Goal: Task Accomplishment & Management: Use online tool/utility

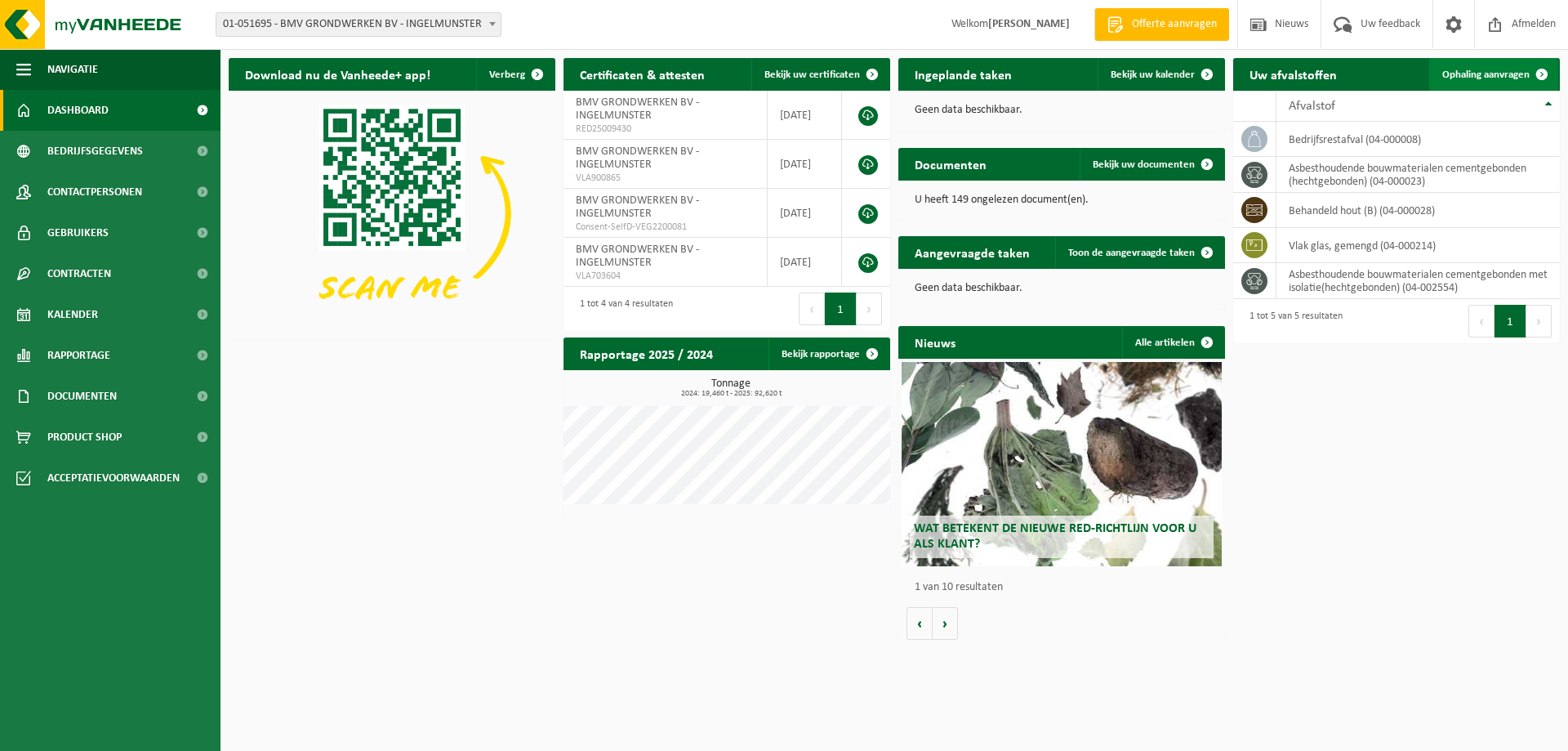
click at [1495, 75] on span "Ophaling aanvragen" at bounding box center [1485, 74] width 87 height 10
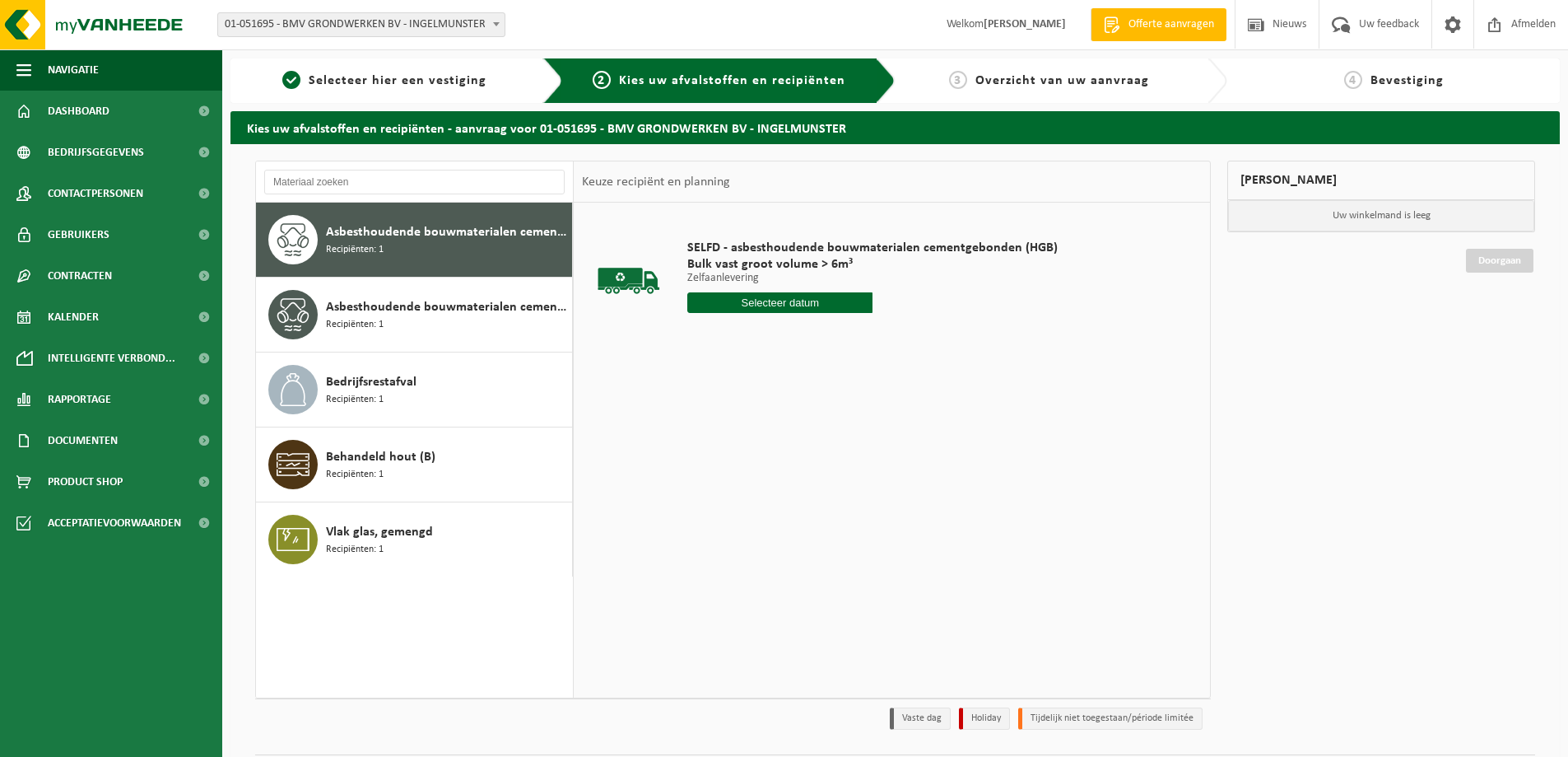
click at [792, 305] on input "text" at bounding box center [780, 303] width 185 height 21
click at [792, 476] on div "25" at bounding box center [790, 475] width 28 height 26
type input "Van 2025-09-25"
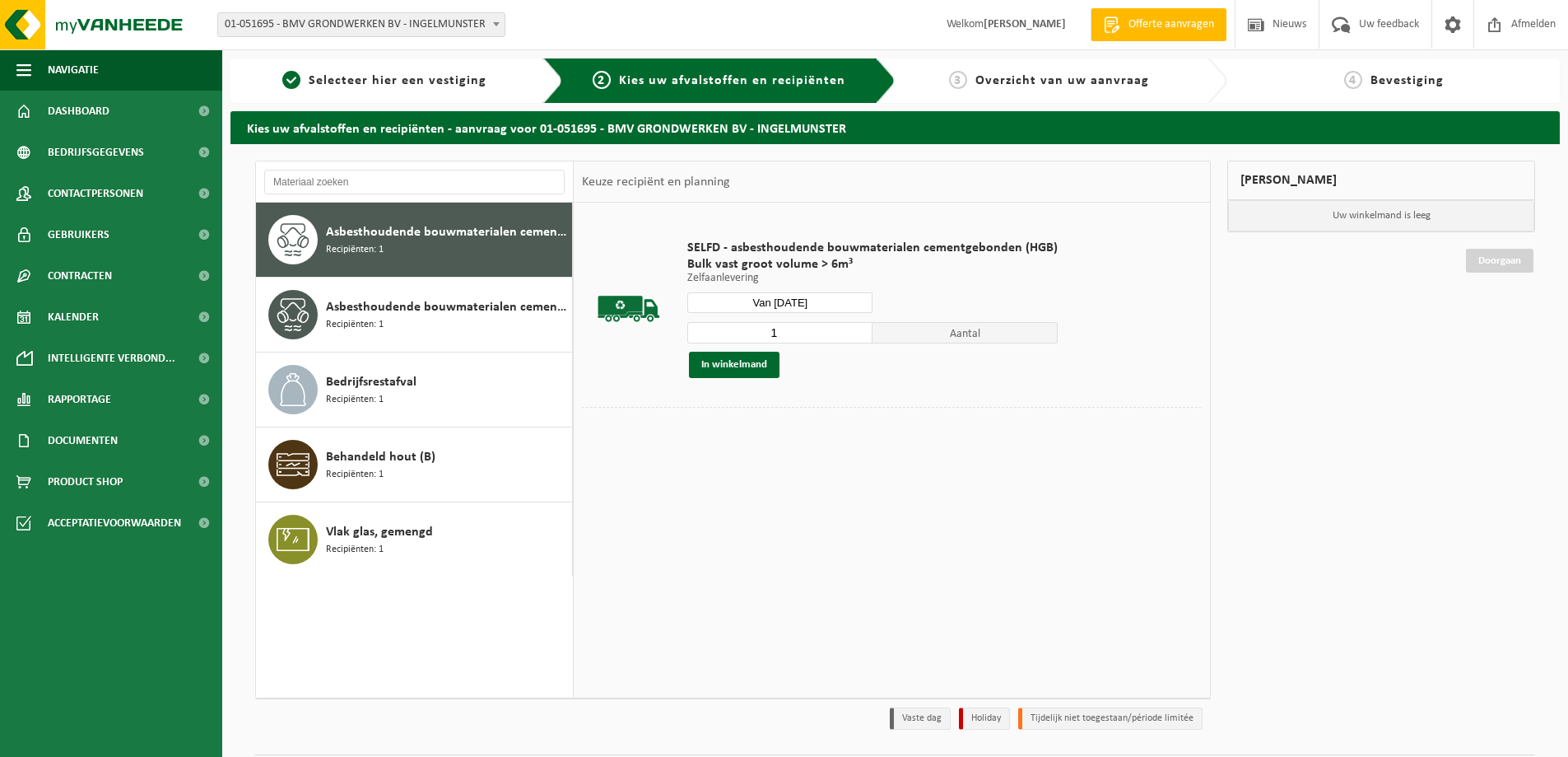
click at [915, 327] on span "Aantal" at bounding box center [965, 332] width 185 height 22
click at [805, 336] on input "1" at bounding box center [780, 332] width 185 height 22
type input "2"
click at [858, 326] on input "2" at bounding box center [780, 332] width 185 height 22
click at [749, 364] on button "In winkelmand" at bounding box center [734, 364] width 91 height 26
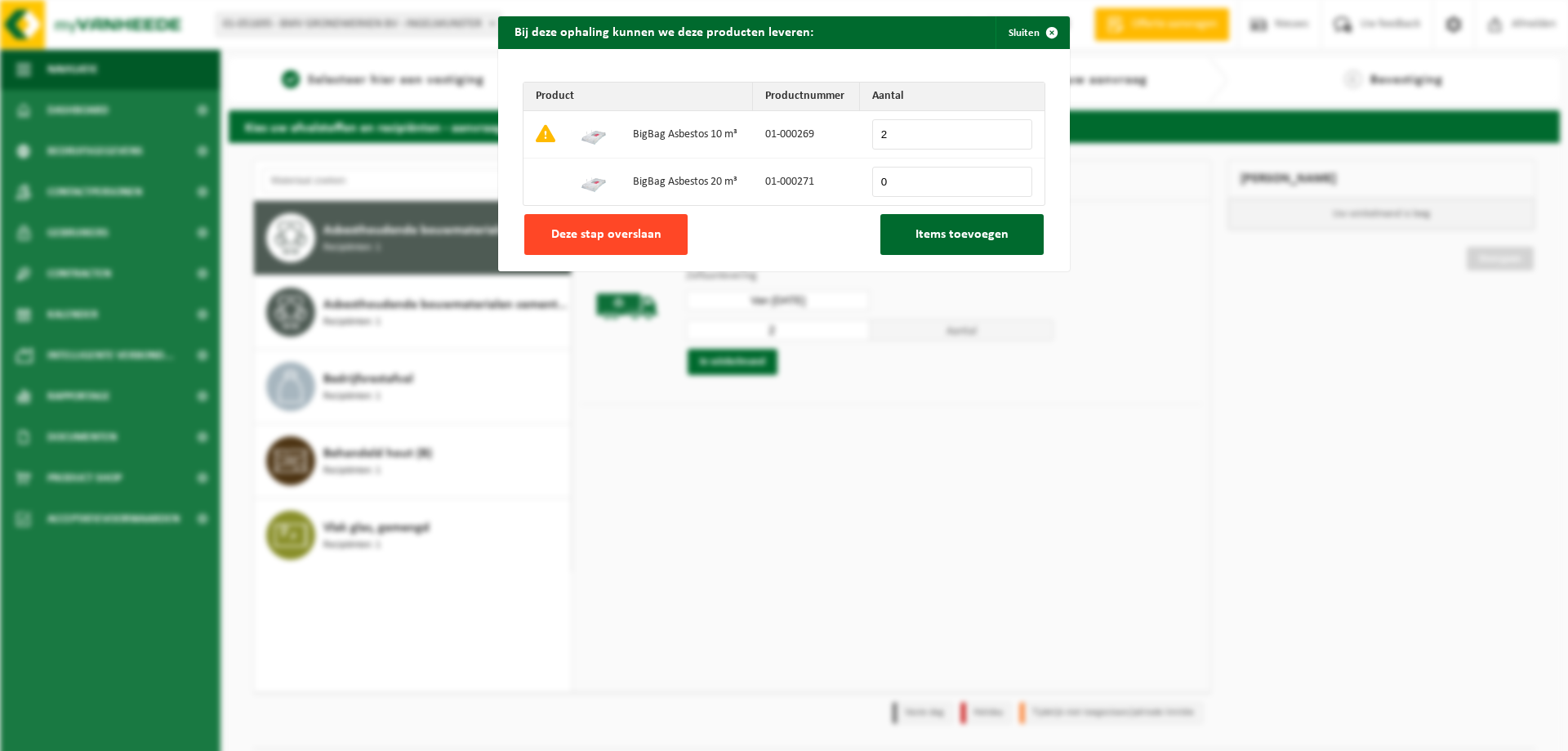
click at [607, 230] on span "Deze stap overslaan" at bounding box center [606, 235] width 110 height 13
type input "0"
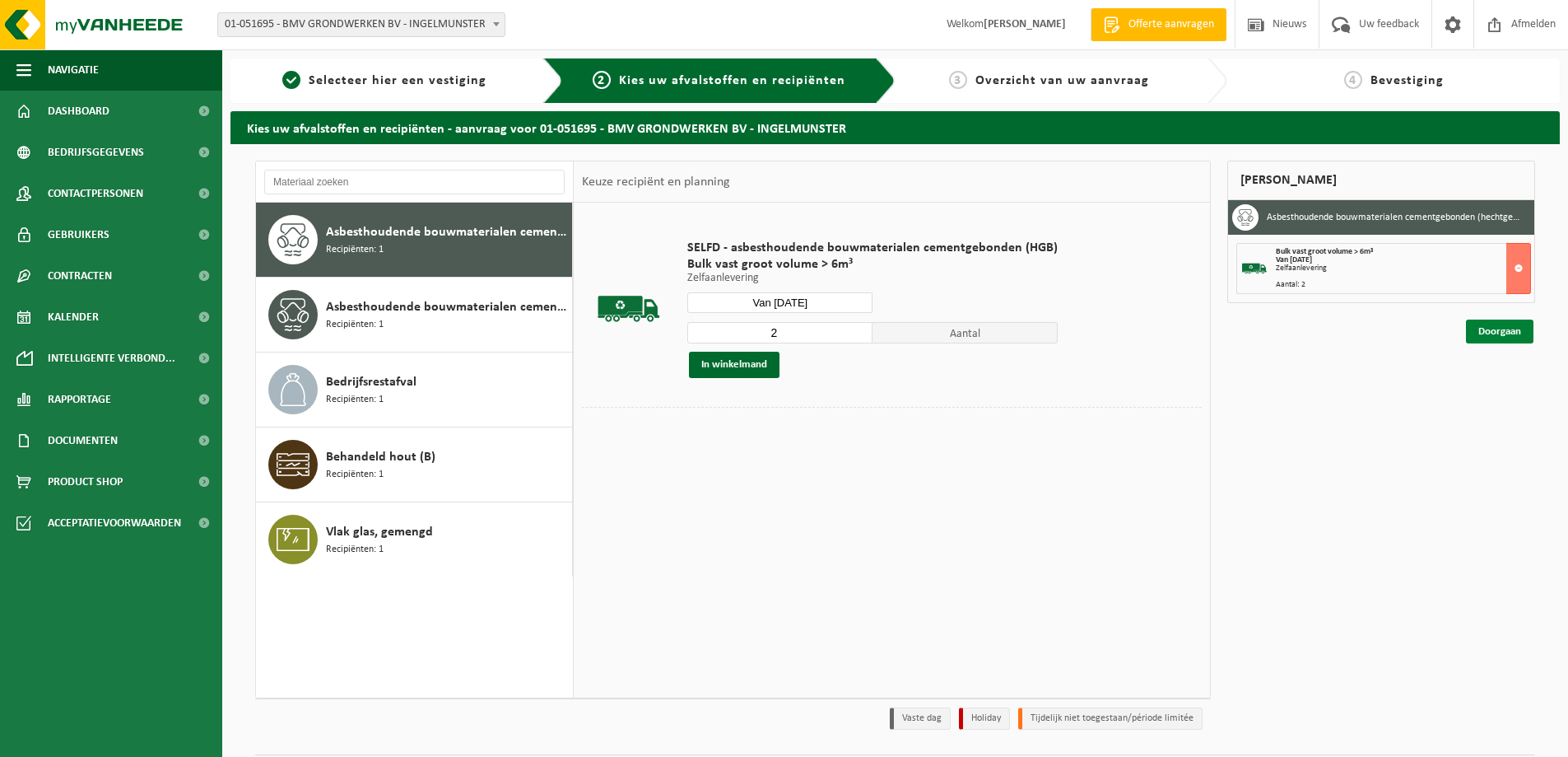
click at [1478, 335] on link "Doorgaan" at bounding box center [1499, 331] width 67 height 24
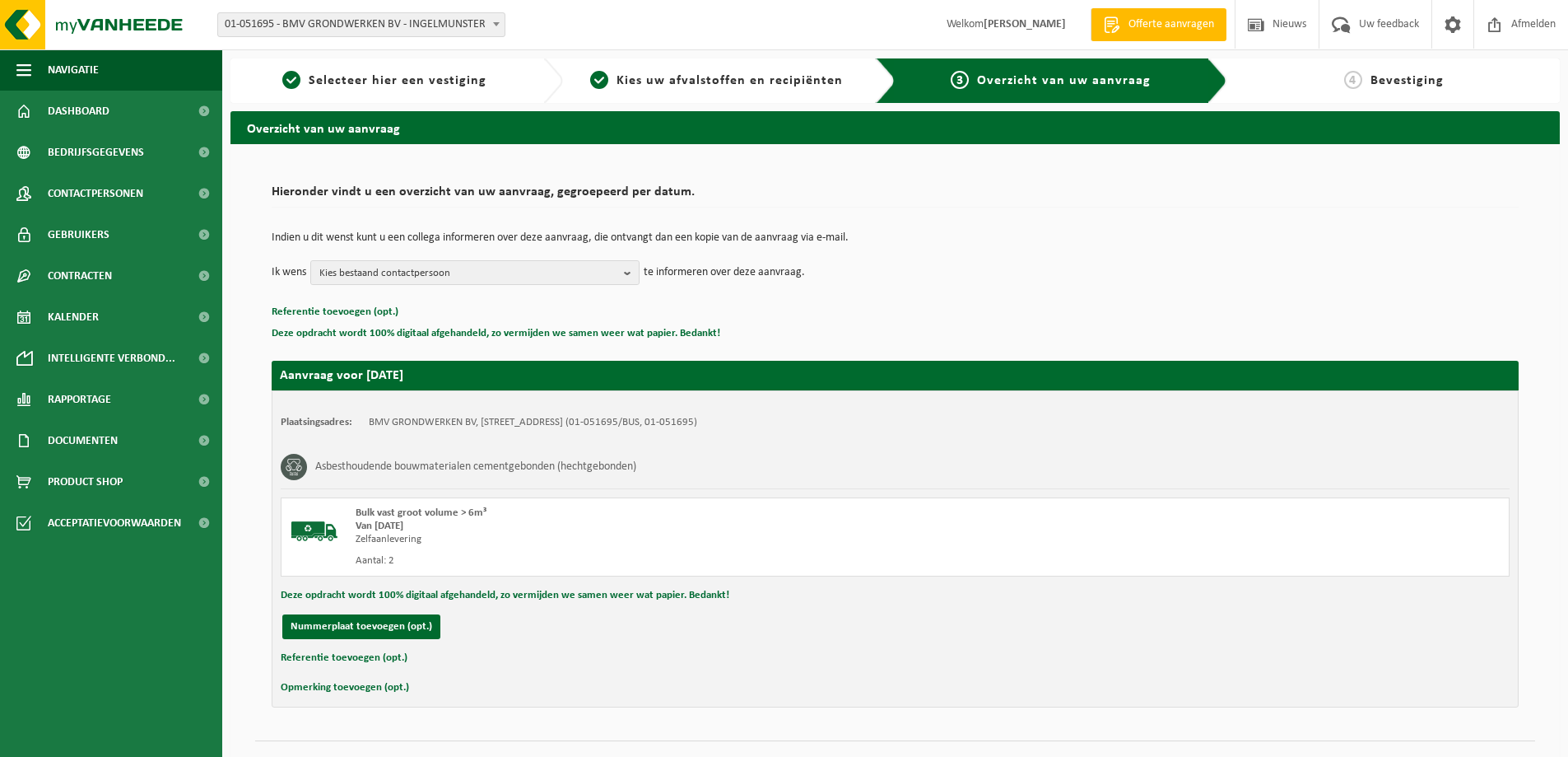
scroll to position [34, 0]
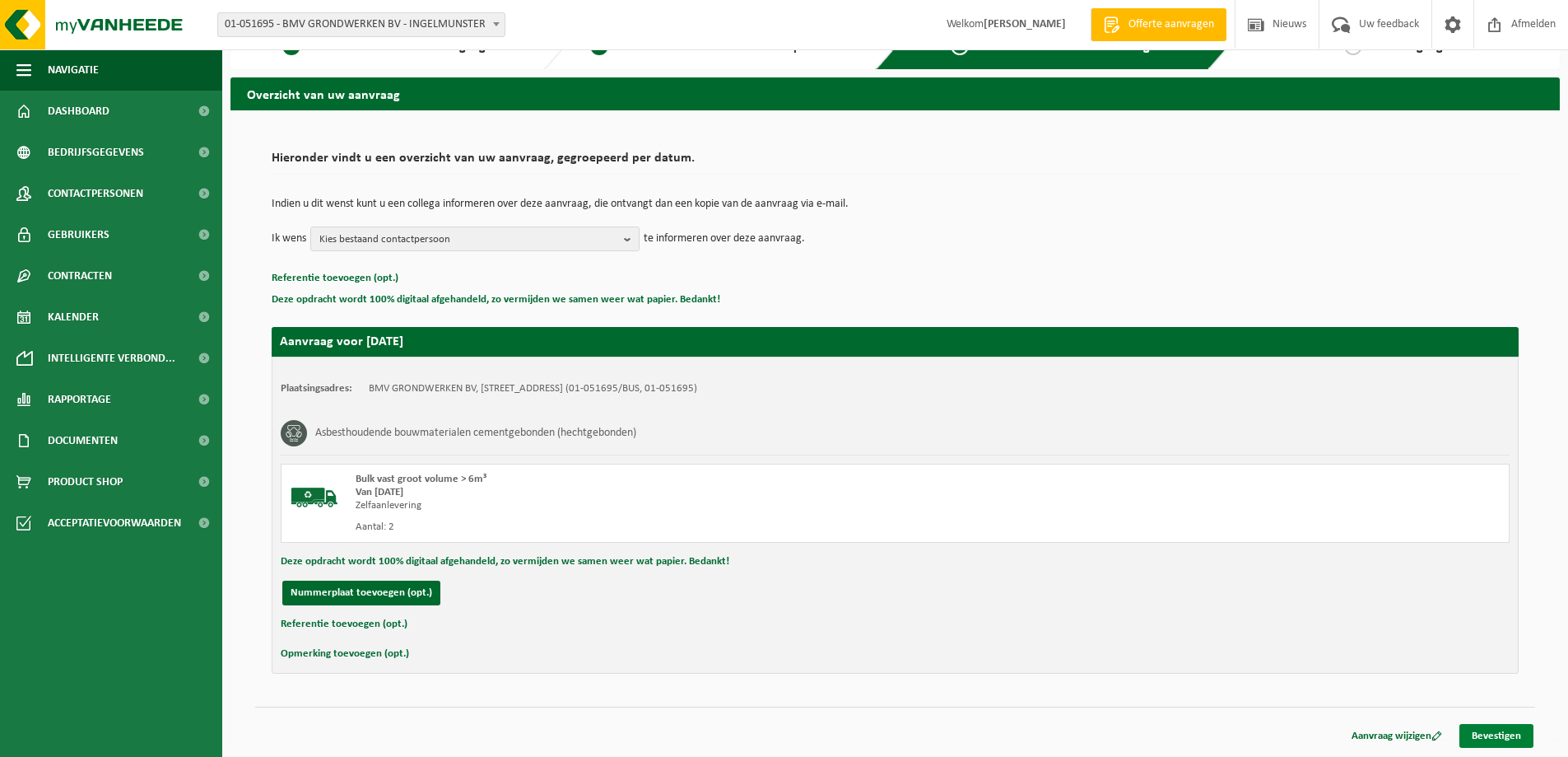
click at [1491, 737] on link "Bevestigen" at bounding box center [1497, 735] width 74 height 24
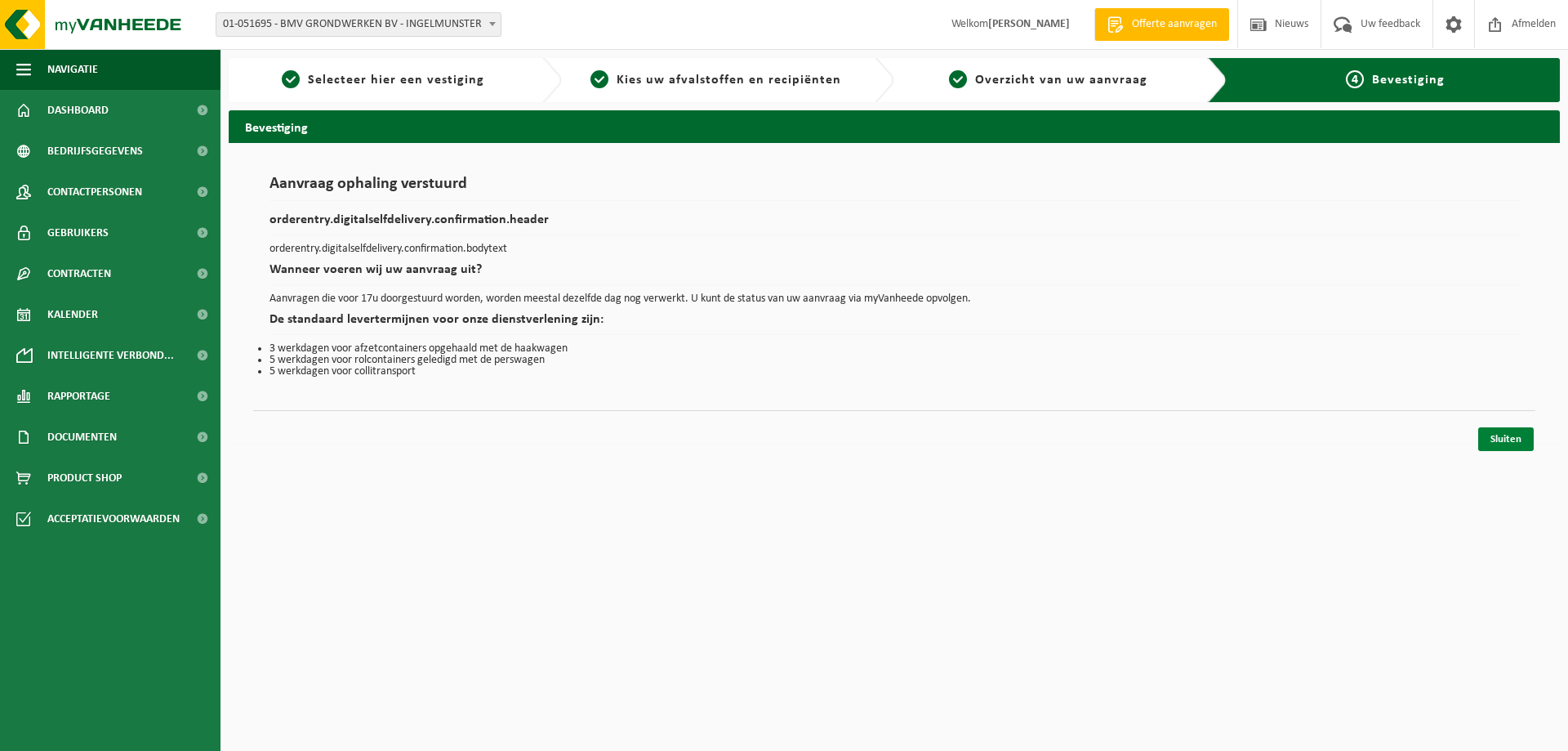
click at [1507, 437] on link "Sluiten" at bounding box center [1506, 438] width 55 height 23
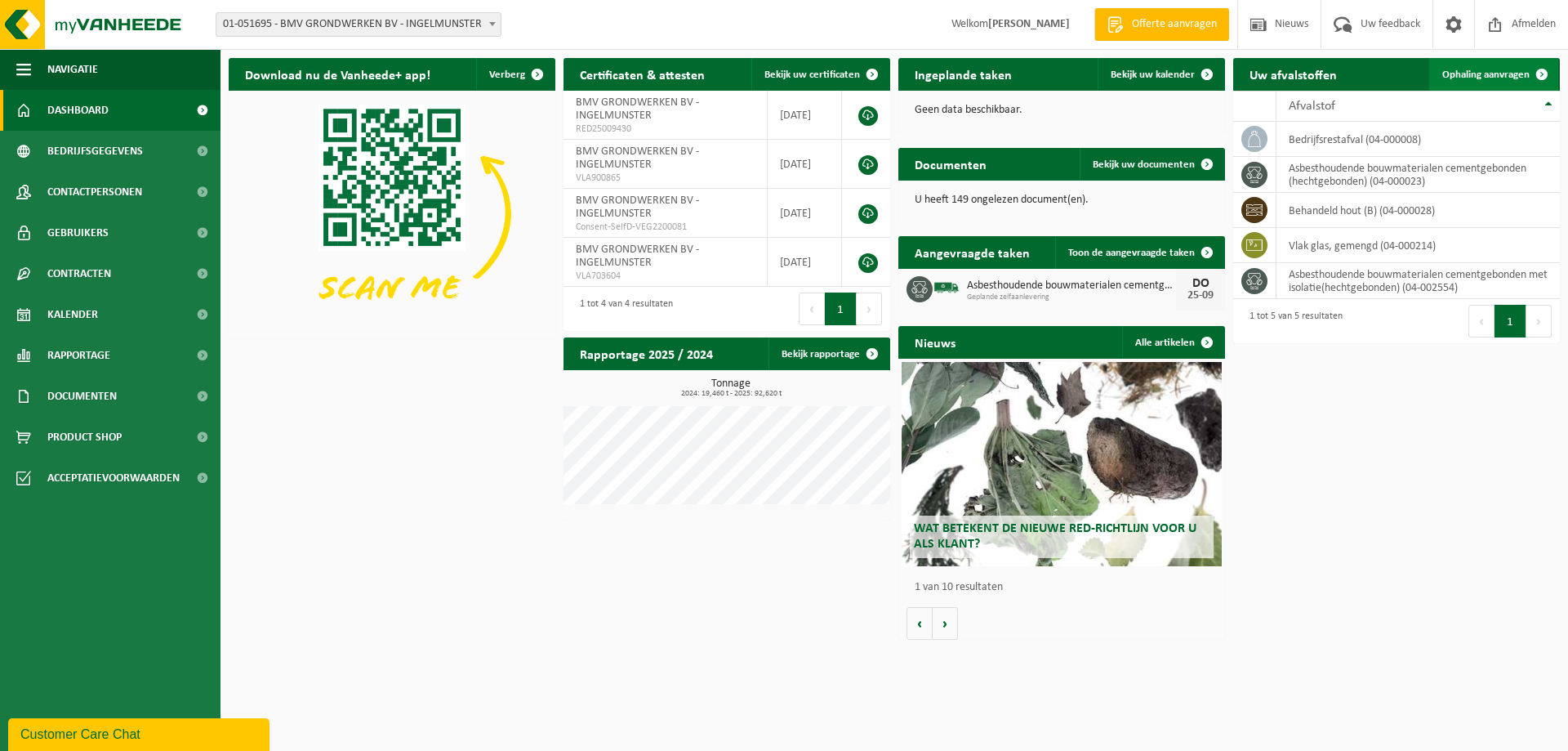
click at [1468, 69] on span "Ophaling aanvragen" at bounding box center [1485, 74] width 87 height 10
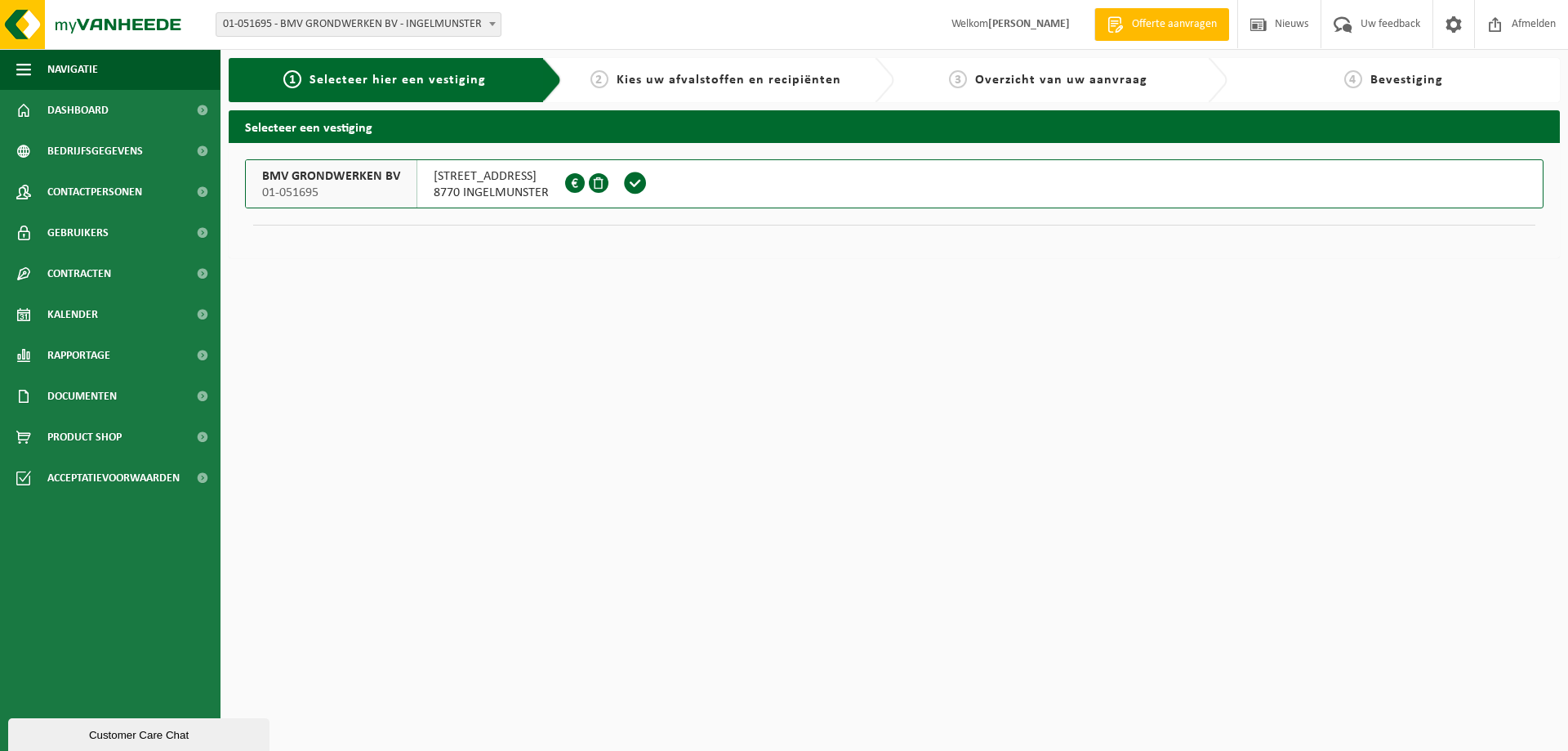
click at [499, 186] on span "8770 INGELMUNSTER" at bounding box center [491, 192] width 115 height 16
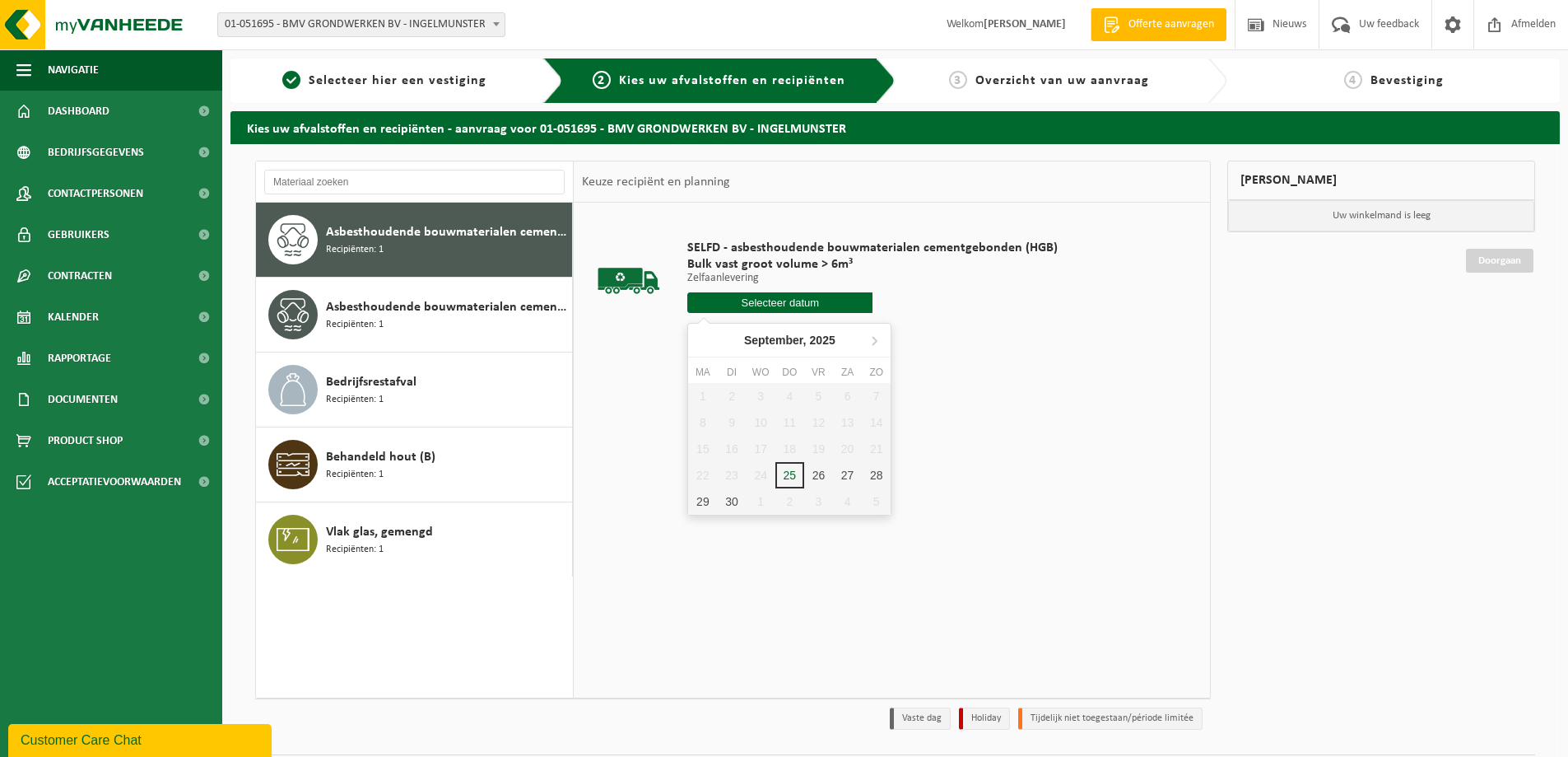
click at [790, 306] on input "text" at bounding box center [780, 303] width 185 height 21
click at [791, 472] on div "25" at bounding box center [790, 475] width 28 height 26
type input "Van [DATE]"
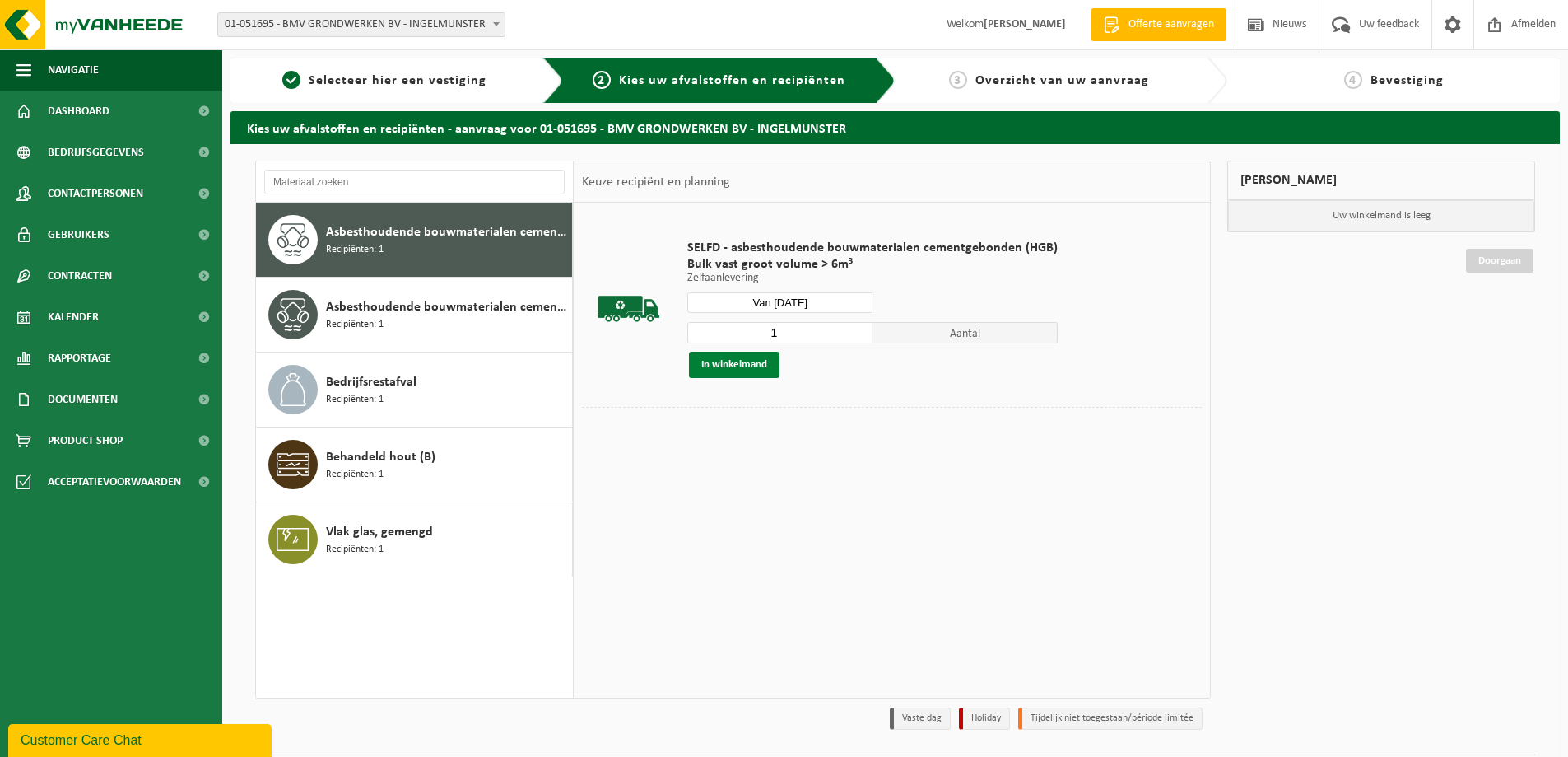
click at [749, 361] on button "In winkelmand" at bounding box center [734, 364] width 91 height 26
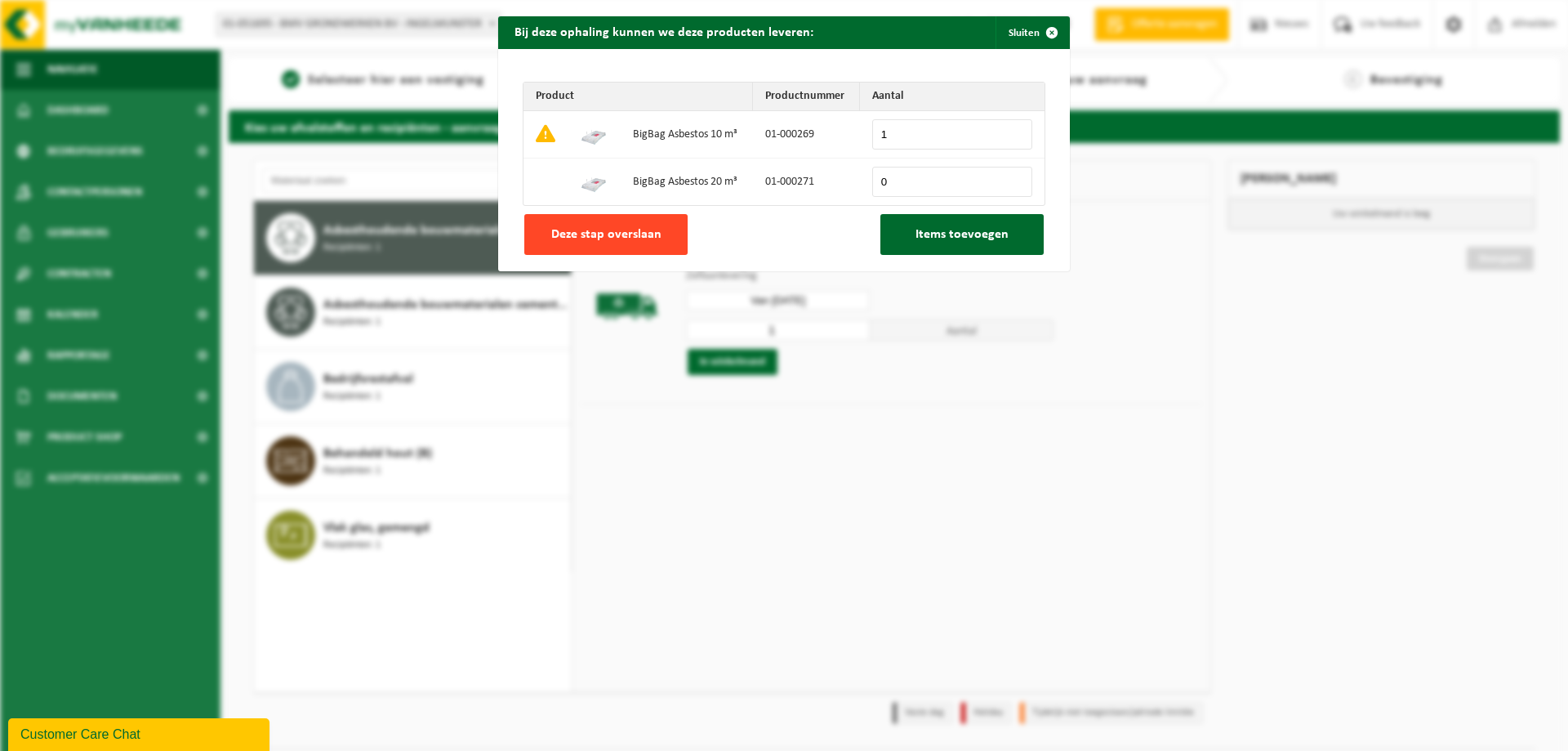
click at [600, 246] on button "Deze stap overslaan" at bounding box center [607, 235] width 163 height 41
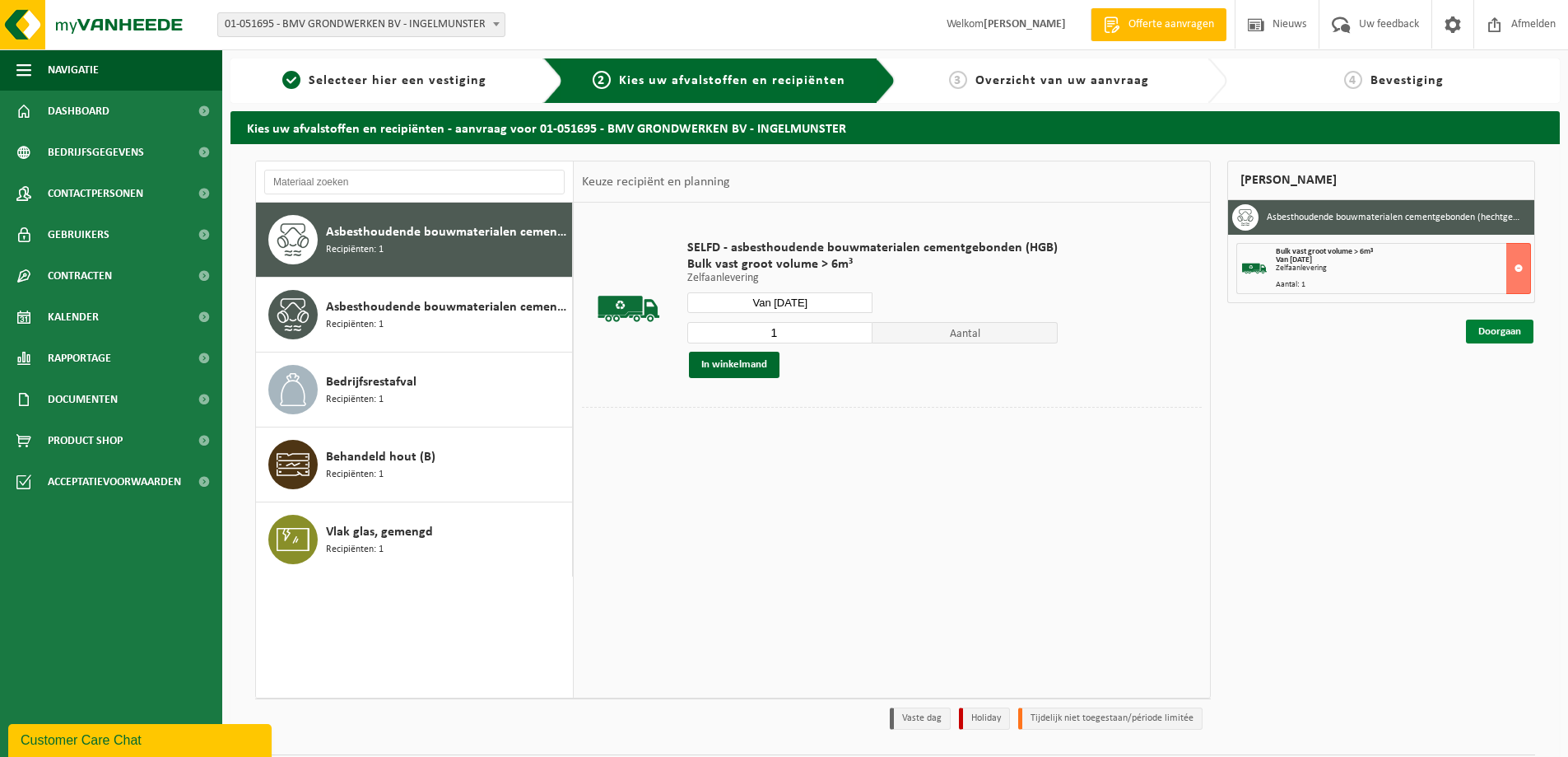
click at [1489, 332] on link "Doorgaan" at bounding box center [1499, 331] width 67 height 24
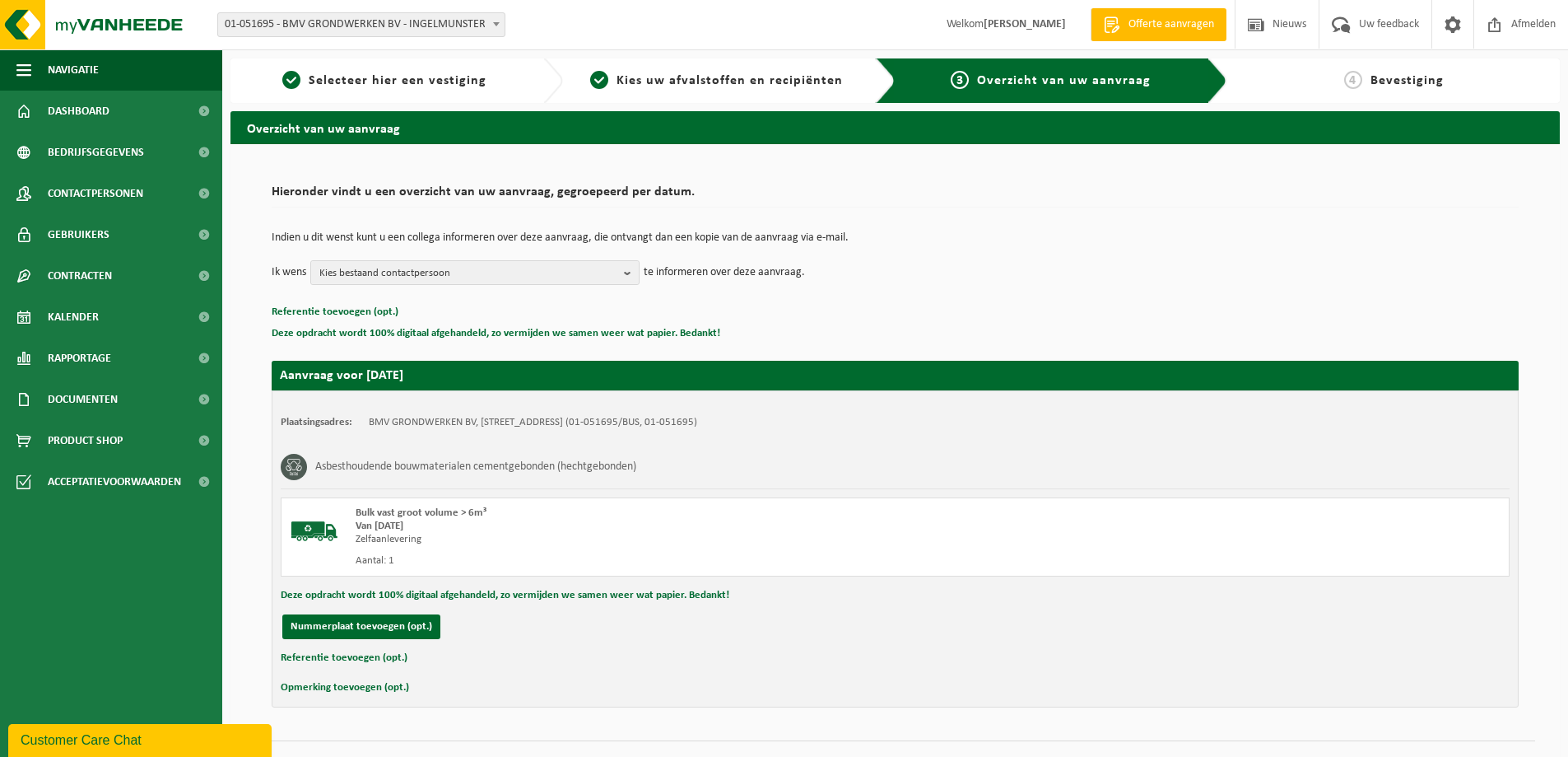
scroll to position [34, 0]
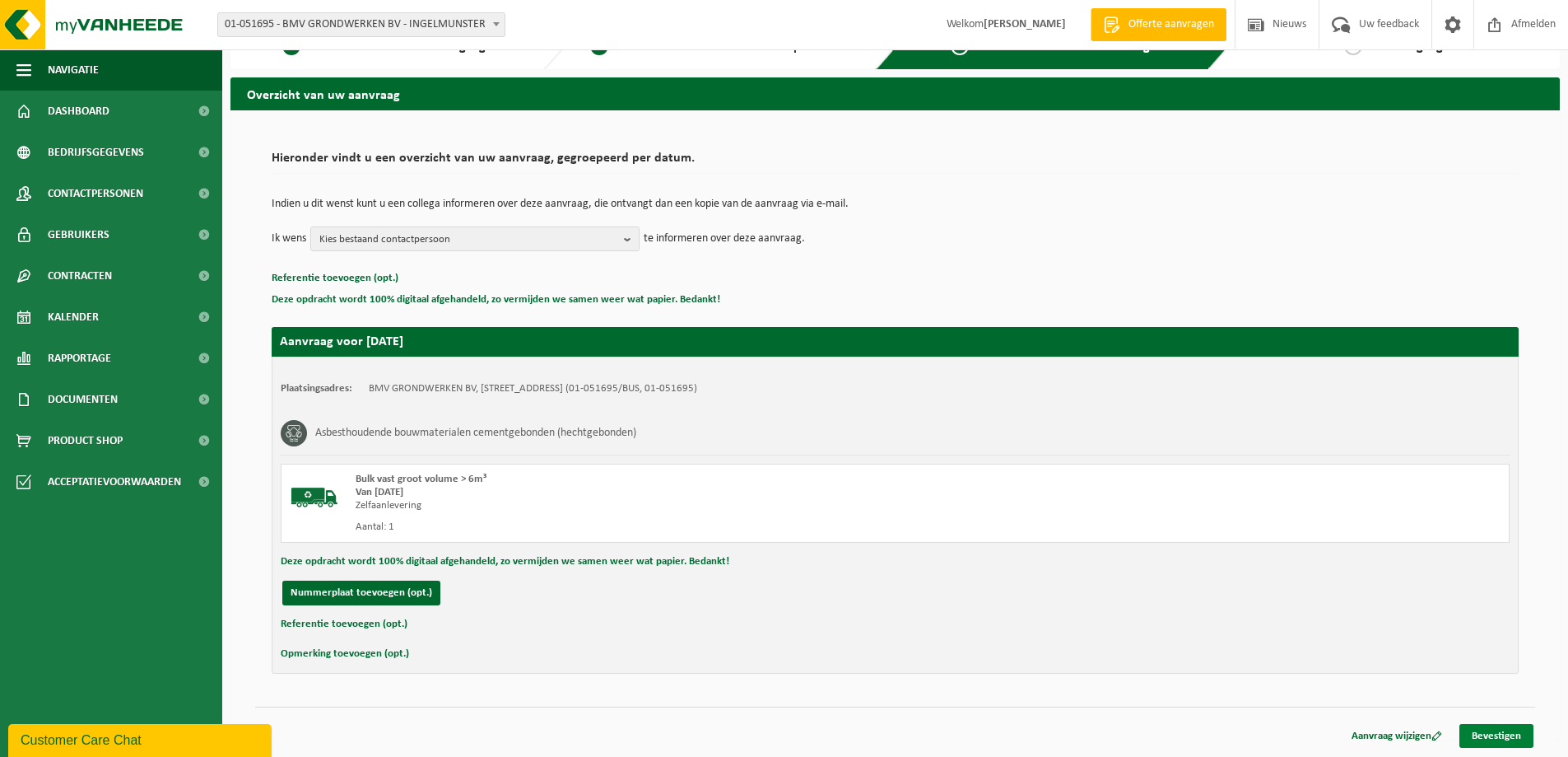
click at [1475, 730] on link "Bevestigen" at bounding box center [1497, 735] width 74 height 24
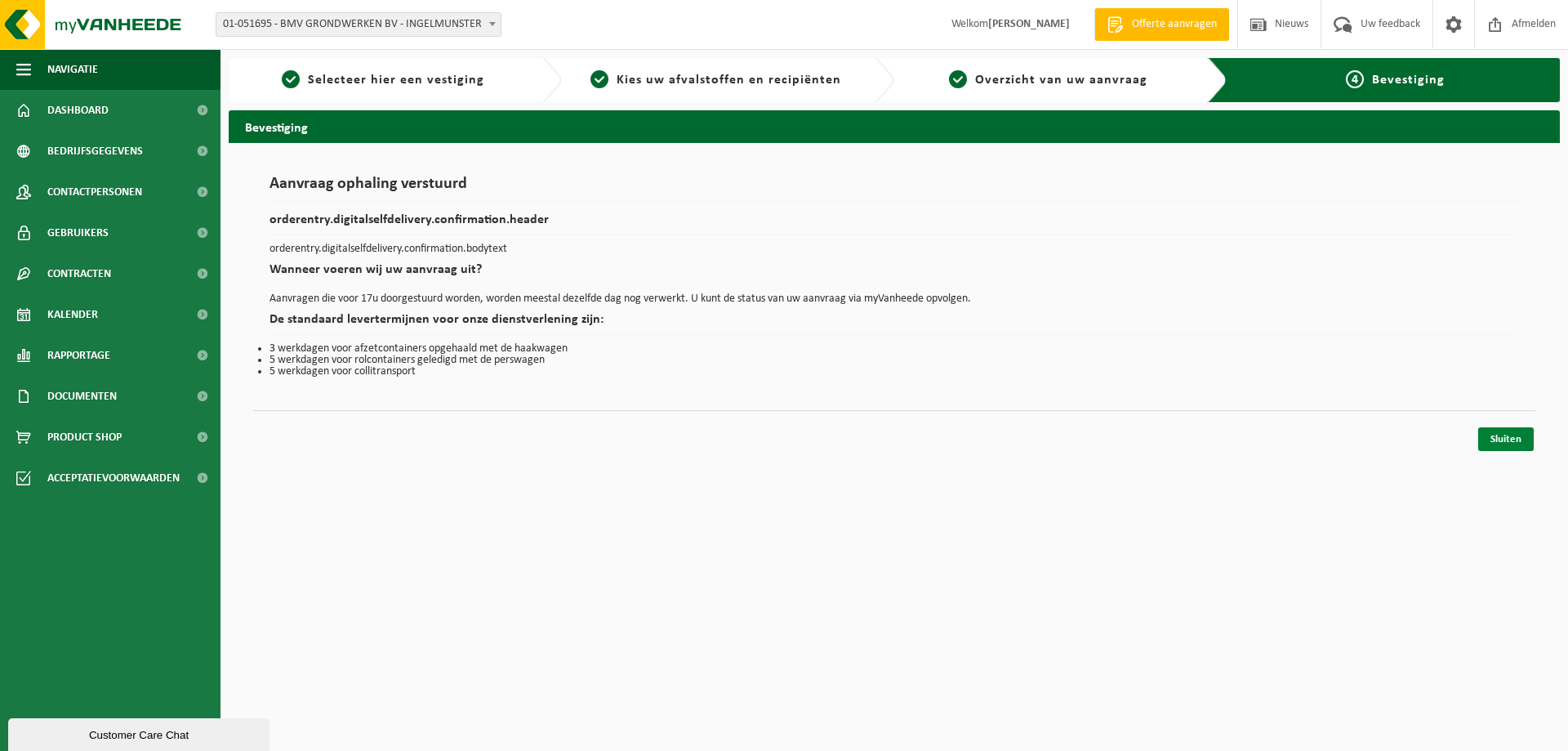
click at [1512, 435] on link "Sluiten" at bounding box center [1506, 438] width 55 height 23
